Goal: Information Seeking & Learning: Learn about a topic

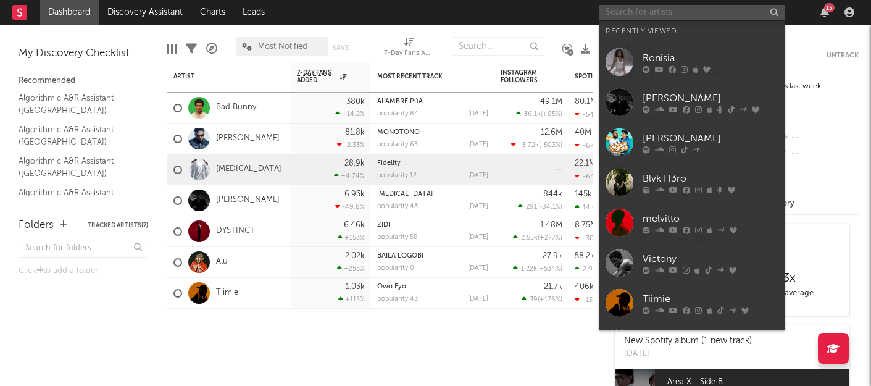
click at [697, 7] on input "text" at bounding box center [691, 12] width 185 height 15
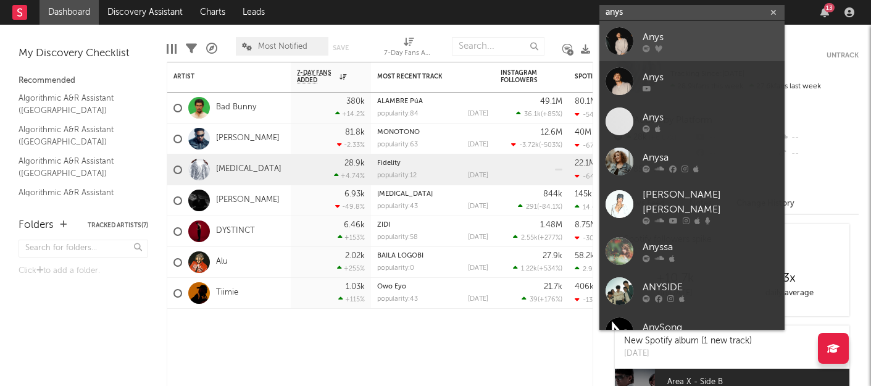
type input "anys"
click at [647, 44] on icon at bounding box center [645, 47] width 7 height 7
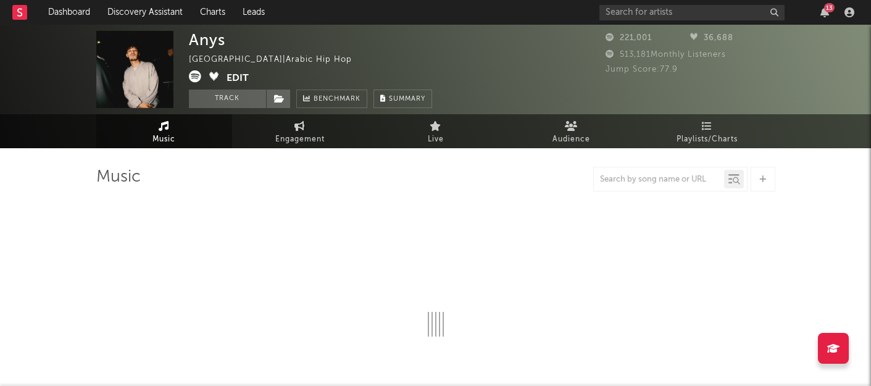
select select "6m"
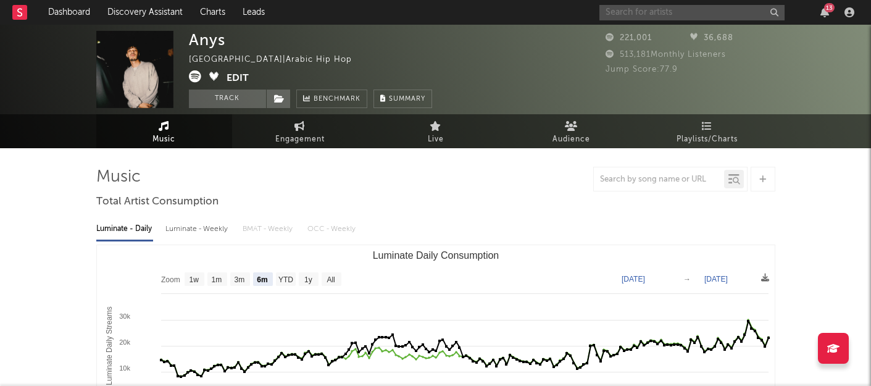
click at [645, 10] on input "text" at bounding box center [691, 12] width 185 height 15
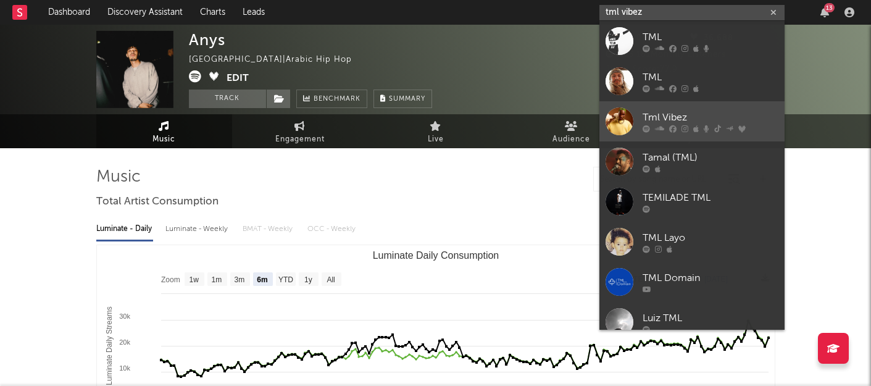
type input "tml vibez"
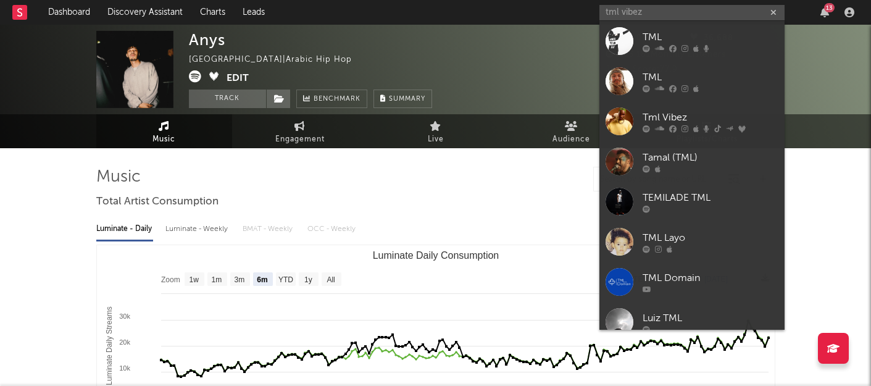
click at [677, 112] on div "Tml Vibez" at bounding box center [710, 117] width 136 height 15
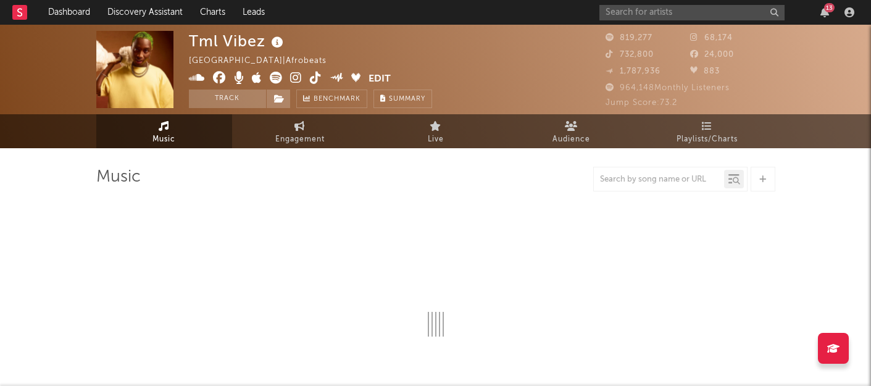
select select "6m"
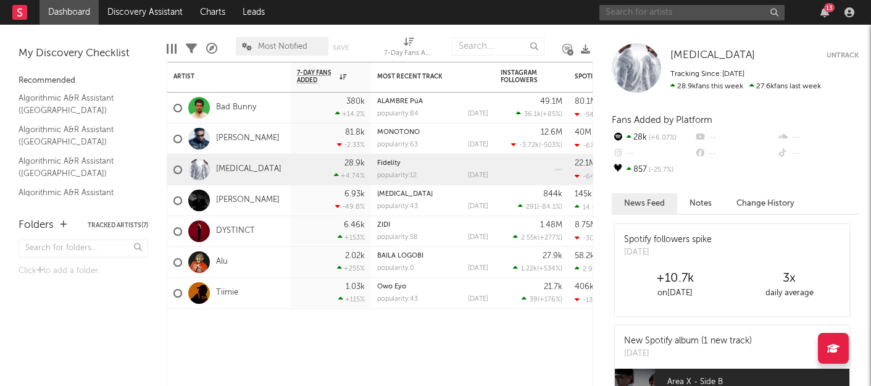
click at [660, 10] on input "text" at bounding box center [691, 12] width 185 height 15
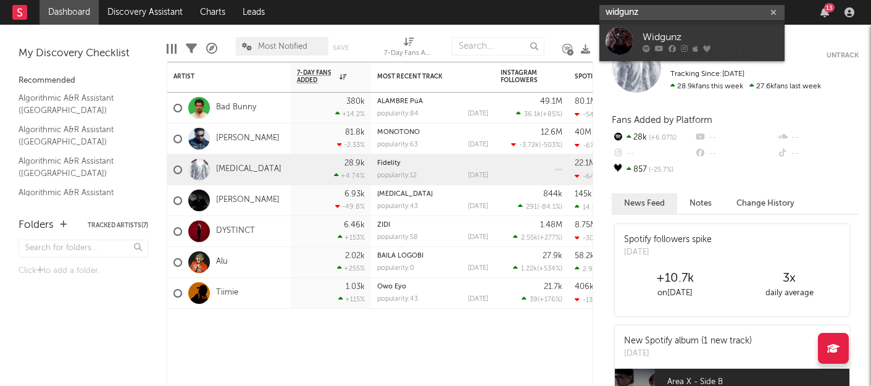
type input "widgunz"
click at [659, 36] on div "Widgunz" at bounding box center [710, 37] width 136 height 15
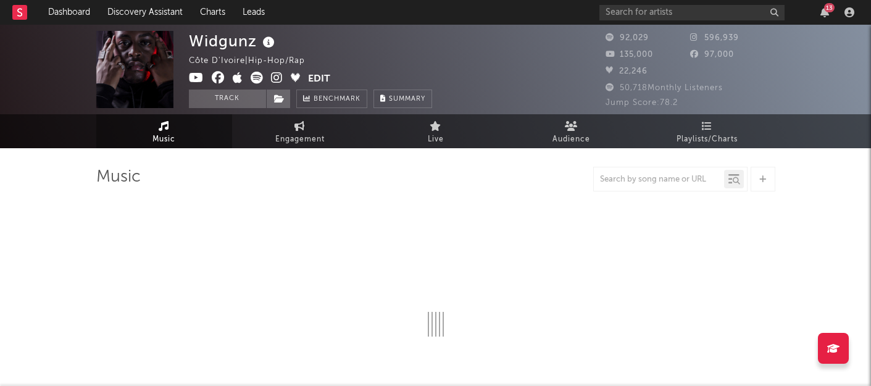
select select "6m"
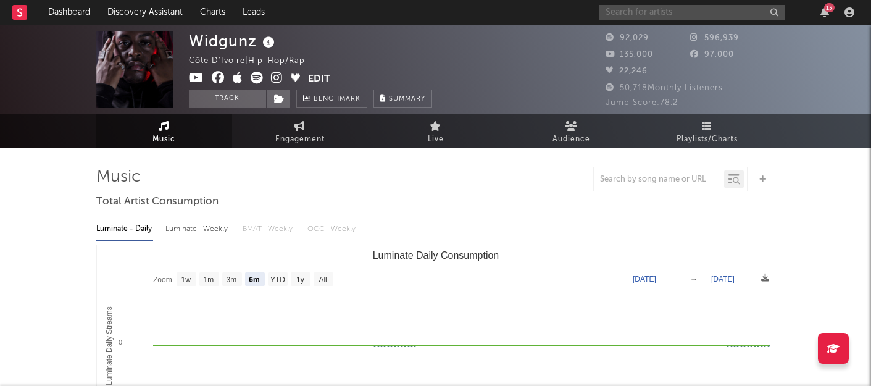
click at [677, 8] on input "text" at bounding box center [691, 12] width 185 height 15
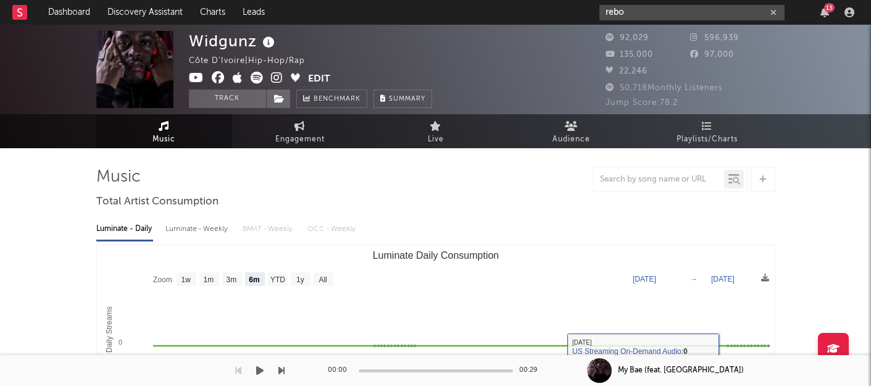
type input "rebo"
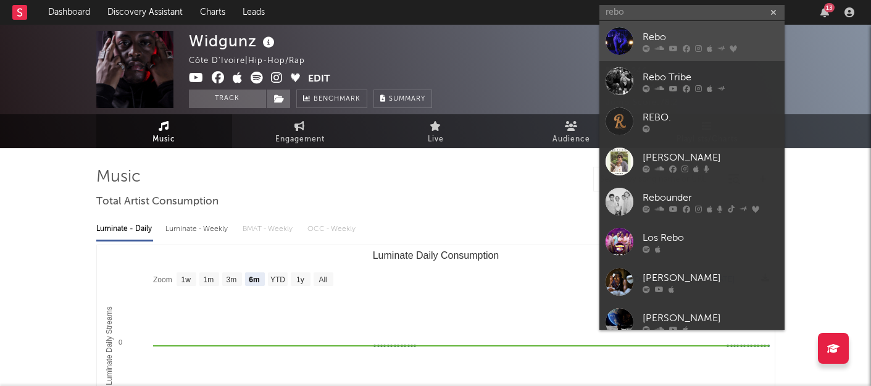
click at [729, 49] on icon at bounding box center [732, 47] width 7 height 7
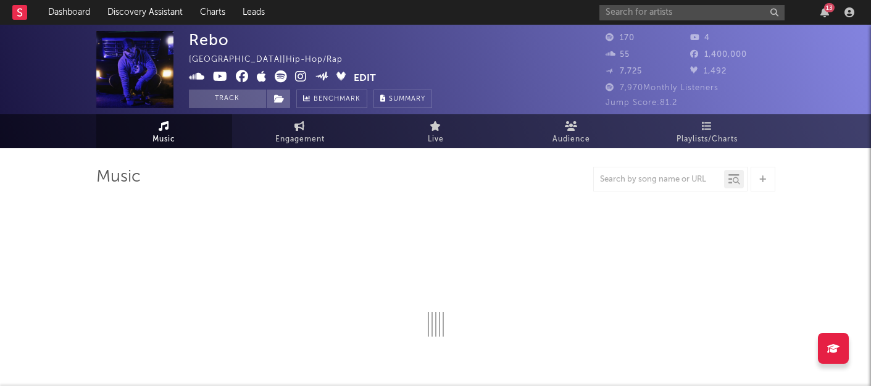
select select "1w"
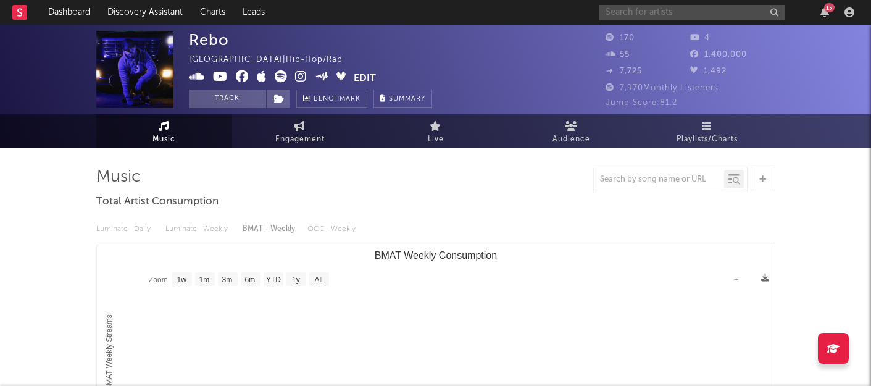
click at [663, 12] on input "text" at bounding box center [691, 12] width 185 height 15
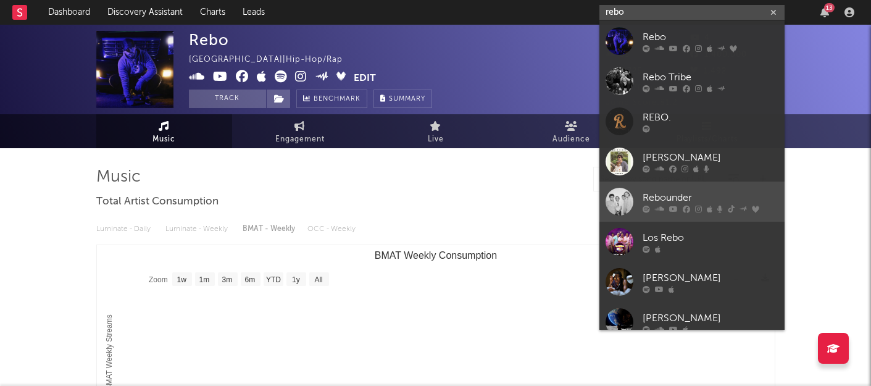
scroll to position [93, 0]
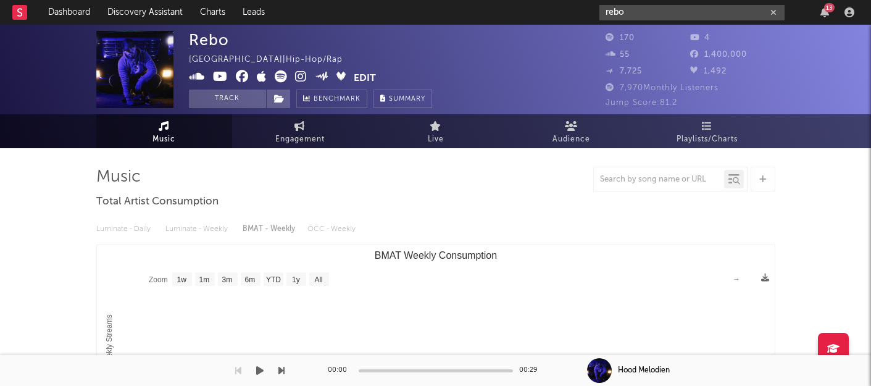
type input "rebo"
